Goal: Task Accomplishment & Management: Manage account settings

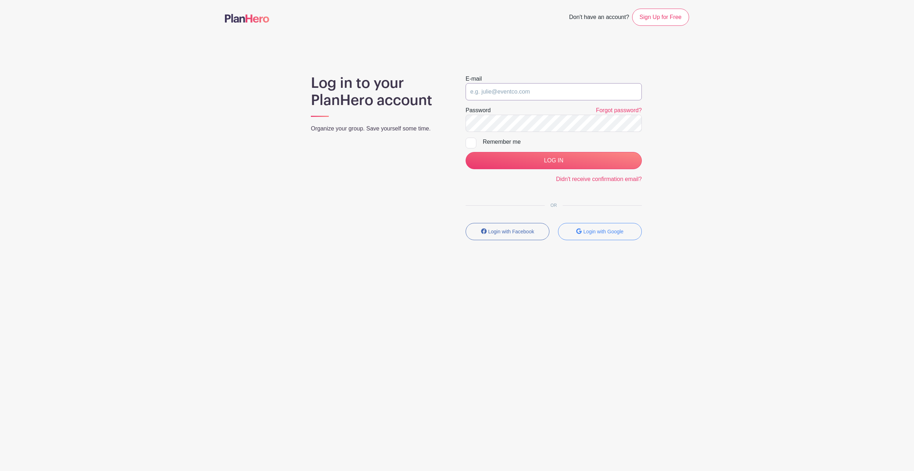
click at [547, 93] on input "email" at bounding box center [554, 91] width 176 height 17
type input "[EMAIL_ADDRESS][DOMAIN_NAME]"
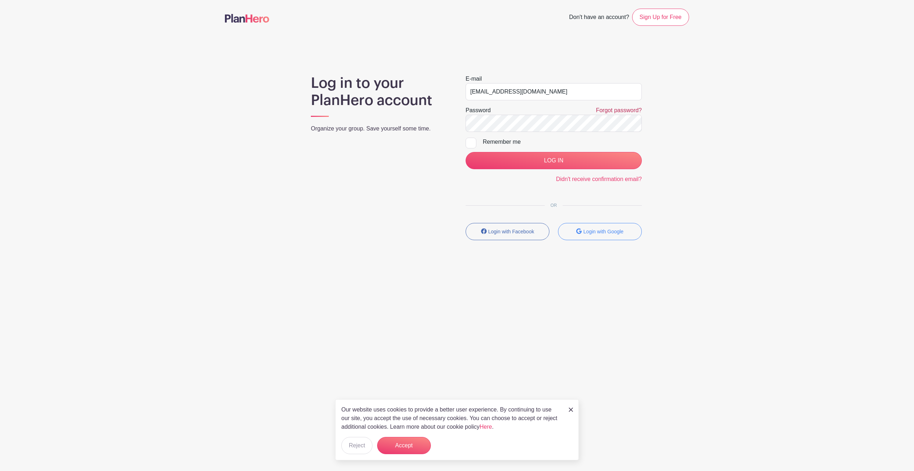
click at [622, 107] on link "Forgot password?" at bounding box center [619, 110] width 46 height 6
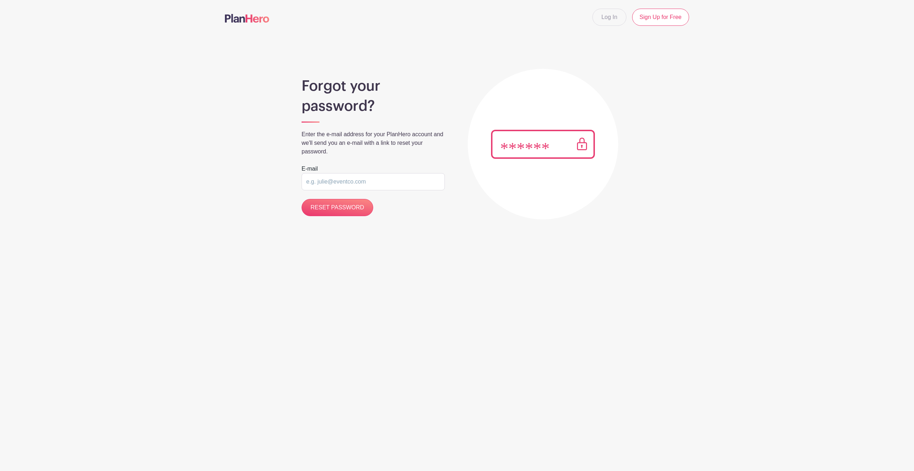
click at [384, 182] on input "email" at bounding box center [373, 181] width 143 height 17
type input "crlynj@gmail.com"
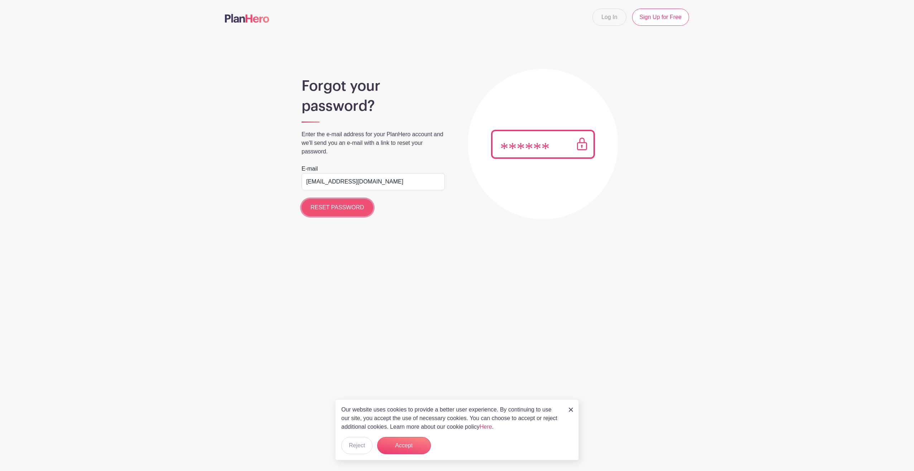
click at [361, 209] on input "RESET PASSWORD" at bounding box center [338, 207] width 72 height 17
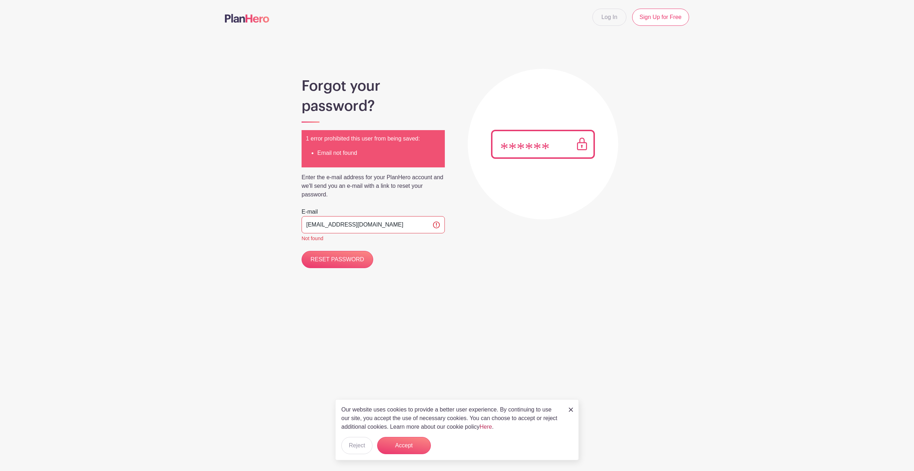
click at [488, 423] on link "Here" at bounding box center [486, 426] width 13 height 6
click at [405, 453] on button "Accept" at bounding box center [404, 445] width 54 height 17
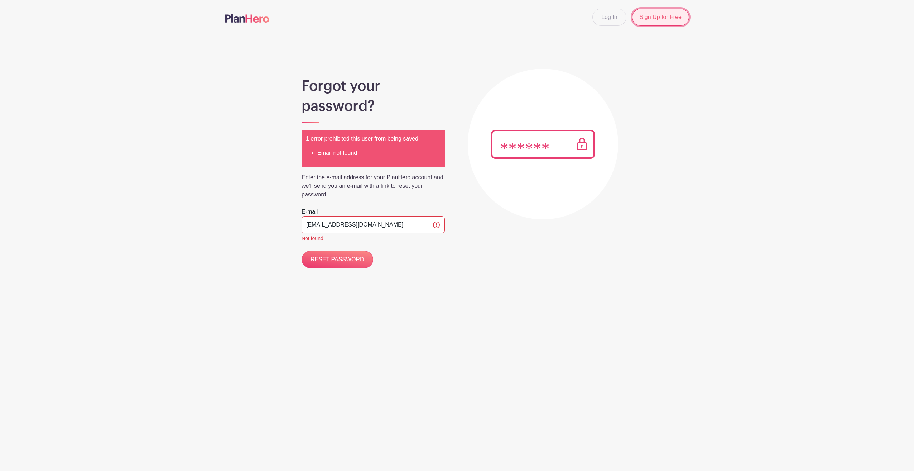
click at [661, 19] on link "Sign Up for Free" at bounding box center [660, 17] width 57 height 17
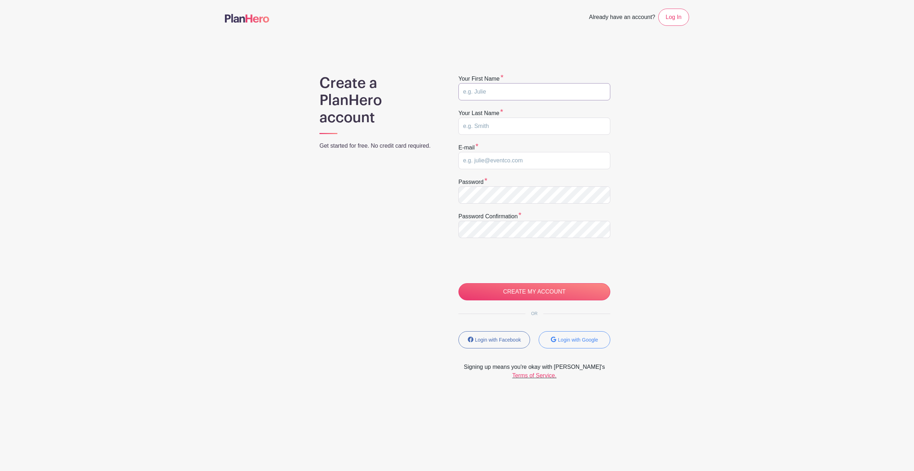
click at [499, 90] on input "text" at bounding box center [535, 91] width 152 height 17
type input "Carolyn"
type input "Barr"
type input "[EMAIL_ADDRESS][DOMAIN_NAME]"
click at [561, 290] on input "CREATE MY ACCOUNT" at bounding box center [535, 291] width 152 height 17
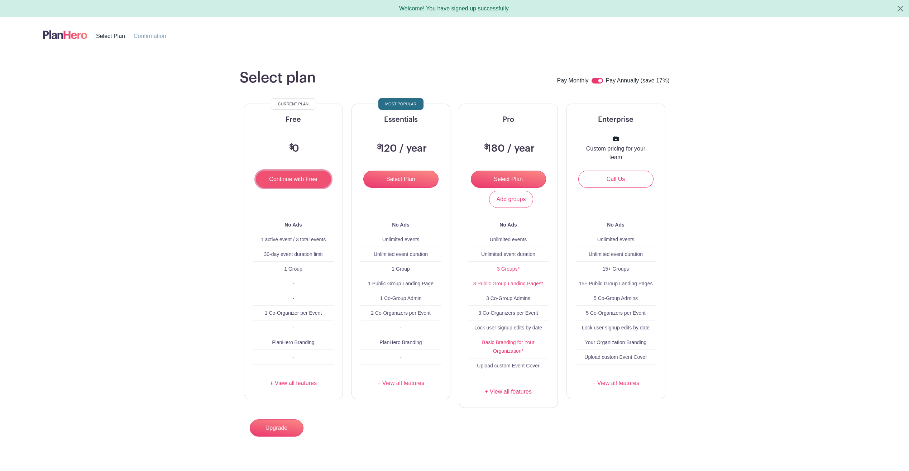
click at [301, 178] on input "Continue with Free" at bounding box center [293, 179] width 75 height 17
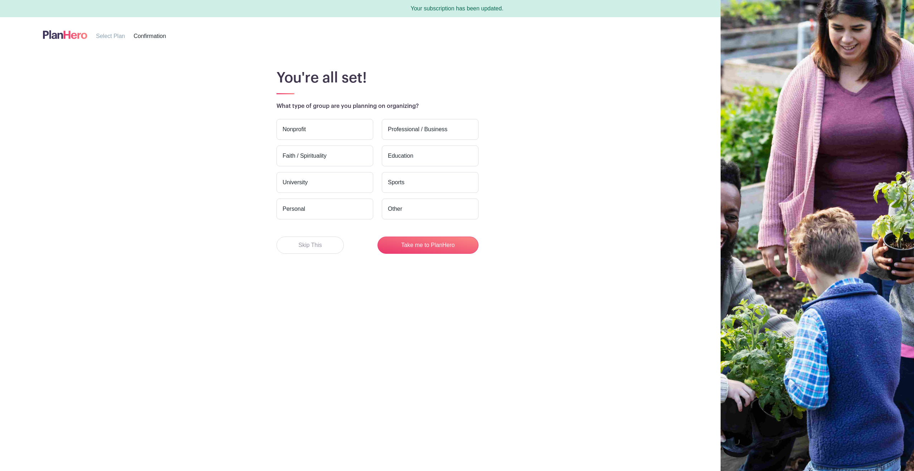
click at [329, 128] on label "Nonprofit" at bounding box center [325, 129] width 97 height 21
click at [0, 0] on input "Nonprofit" at bounding box center [0, 0] width 0 height 0
click at [446, 246] on button "Take me to PlanHero" at bounding box center [428, 244] width 101 height 17
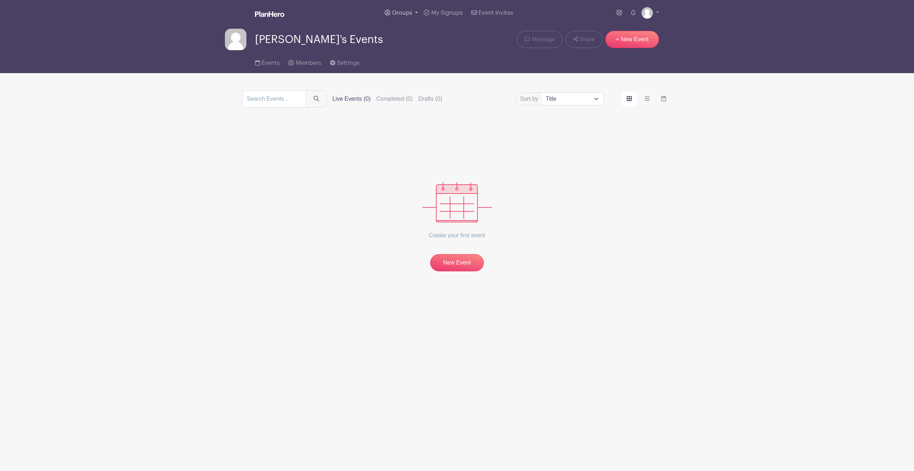
click at [391, 13] on link "Groups" at bounding box center [401, 13] width 39 height 26
click at [421, 36] on span "All Groups" at bounding box center [413, 37] width 28 height 8
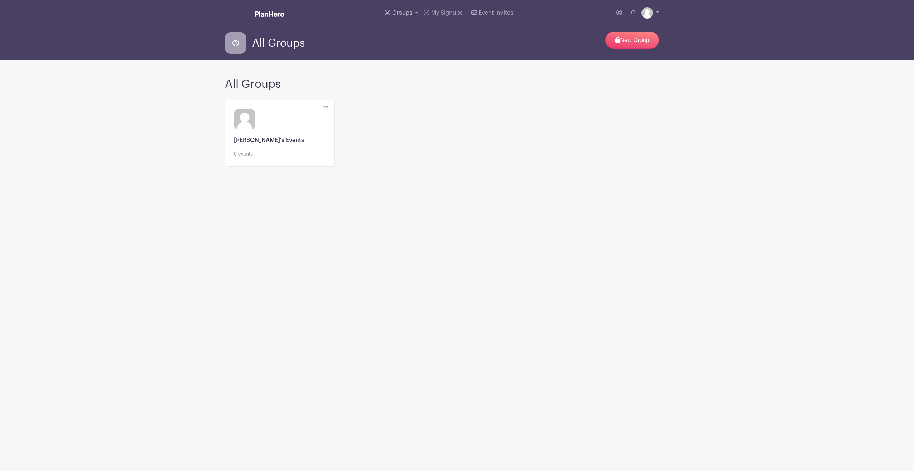
click at [406, 12] on span "Groups" at bounding box center [402, 13] width 20 height 6
click at [416, 51] on span "[PERSON_NAME]'s Events" at bounding box center [433, 52] width 69 height 8
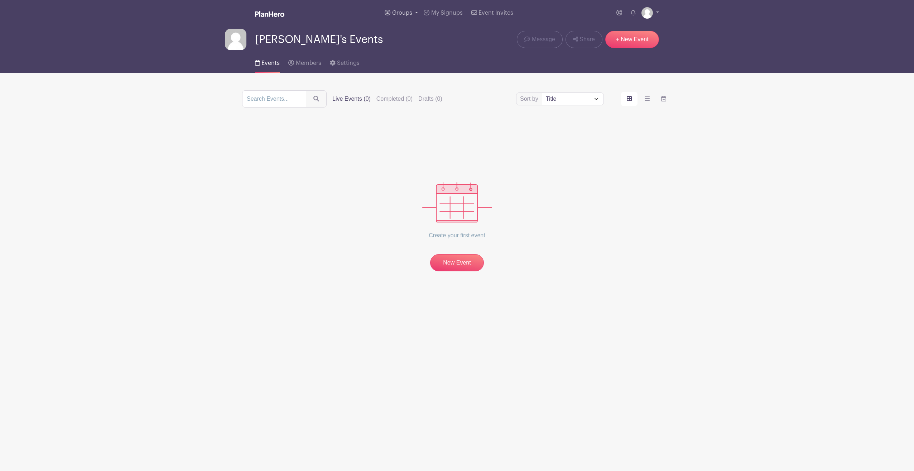
click at [400, 10] on span "Groups" at bounding box center [402, 13] width 20 height 6
click at [421, 35] on span "All Groups" at bounding box center [413, 37] width 28 height 8
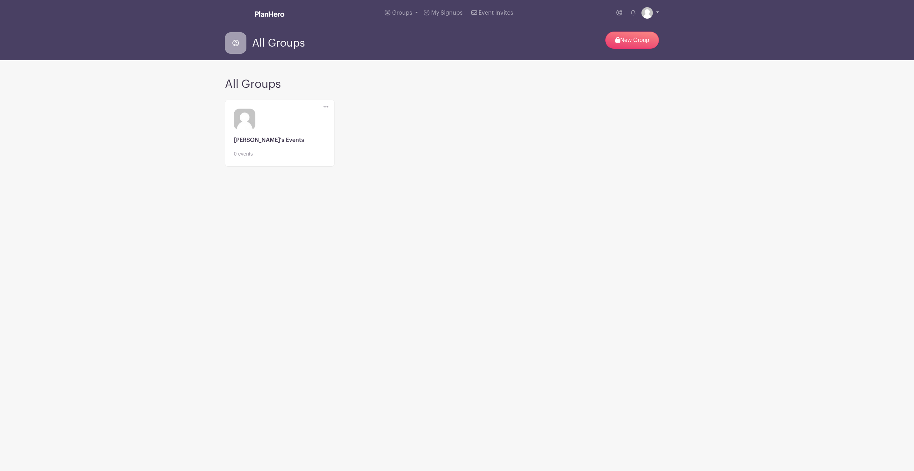
click at [649, 12] on img at bounding box center [647, 12] width 11 height 11
click at [631, 30] on link "My account" at bounding box center [630, 29] width 57 height 11
